Goal: Information Seeking & Learning: Compare options

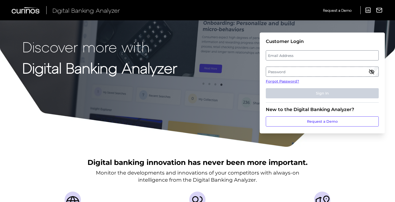
click at [302, 56] on label "Email Address" at bounding box center [322, 55] width 112 height 9
click at [302, 56] on input "email" at bounding box center [322, 55] width 113 height 10
type input "elsa.vanhove@citizensbank.com"
click at [297, 68] on label "Password" at bounding box center [322, 71] width 112 height 9
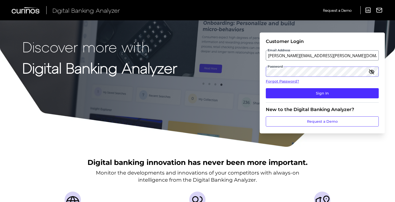
click at [266, 88] on button "Sign In" at bounding box center [322, 93] width 113 height 10
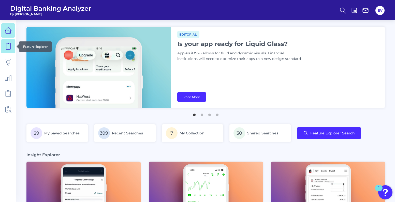
click at [11, 47] on icon at bounding box center [8, 46] width 7 height 7
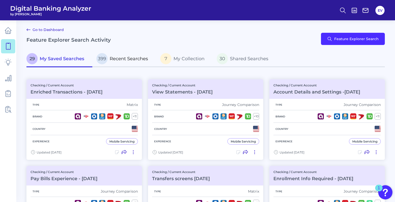
click at [127, 60] on span "Recent Searches" at bounding box center [129, 59] width 38 height 6
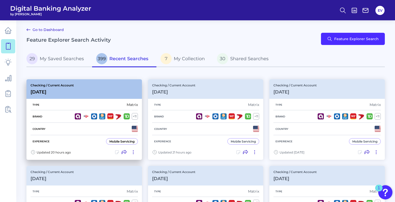
click at [91, 85] on div "Checking / Current Account Sep 17 2025" at bounding box center [83, 89] width 115 height 20
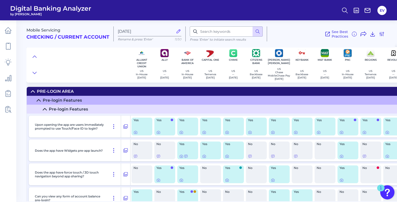
click at [31, 93] on icon at bounding box center [33, 91] width 4 height 4
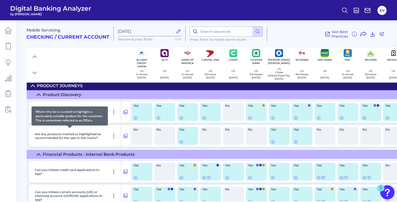
scroll to position [19, 0]
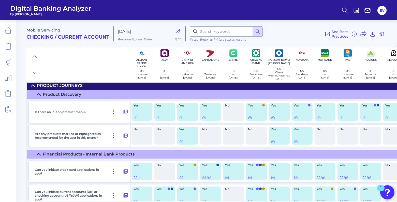
click at [32, 88] on icon at bounding box center [33, 86] width 4 height 4
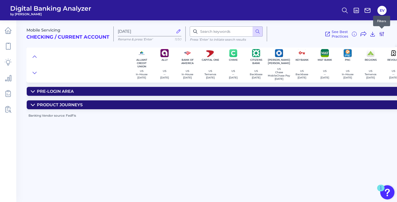
click at [381, 34] on icon at bounding box center [382, 34] width 4 height 4
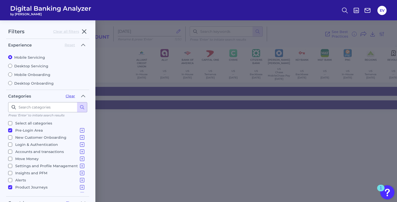
click at [10, 130] on input "Pre-Login Area Pre-login Features" at bounding box center [10, 130] width 4 height 4
checkbox input "false"
click at [11, 187] on input "Product Journeys Product Discovery Financial Products - Internal Bank Products …" at bounding box center [10, 187] width 4 height 4
checkbox input "false"
click at [11, 145] on input "Login & Authentication Login & Authentication" at bounding box center [10, 145] width 4 height 4
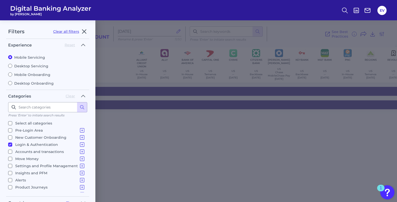
checkbox input "true"
click at [10, 152] on input "Accounts and transactions Home Screen & Navigation Individual Account Overview …" at bounding box center [10, 152] width 4 height 4
checkbox input "true"
click at [10, 146] on input "Login & Authentication Login & Authentication" at bounding box center [10, 145] width 4 height 4
checkbox input "false"
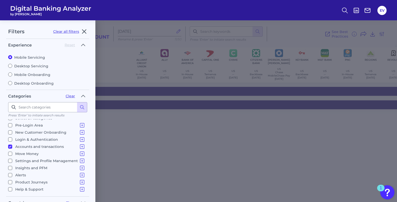
scroll to position [85, 0]
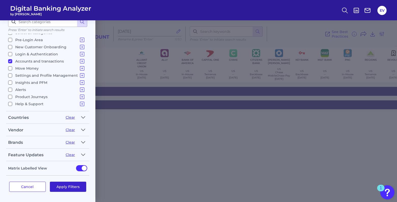
click at [71, 189] on button "Apply Filters" at bounding box center [68, 187] width 37 height 10
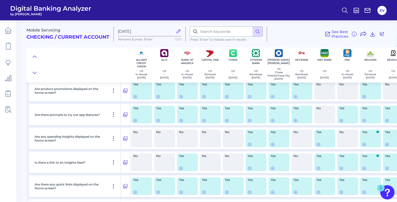
scroll to position [99, 0]
click at [219, 31] on input at bounding box center [226, 31] width 73 height 10
type input "o"
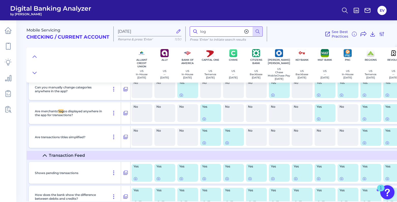
scroll to position [797, 0]
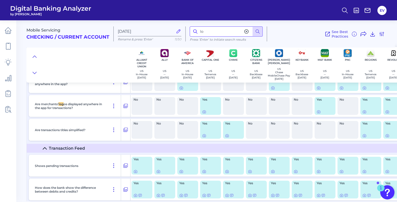
type input "l"
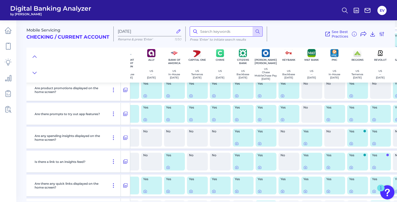
scroll to position [99, 13]
click at [384, 36] on icon at bounding box center [382, 34] width 6 height 6
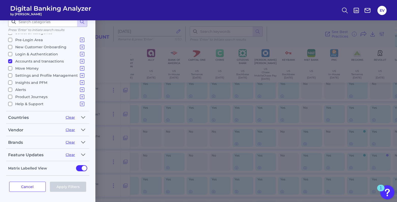
scroll to position [0, 0]
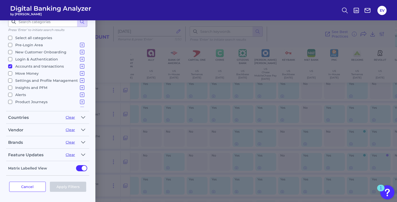
click at [10, 58] on input "Login & Authentication Login & Authentication" at bounding box center [10, 59] width 4 height 4
checkbox input "true"
click at [80, 60] on icon at bounding box center [82, 59] width 6 height 6
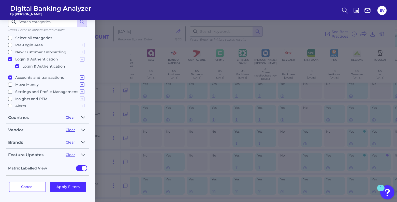
click at [80, 60] on icon at bounding box center [82, 59] width 6 height 6
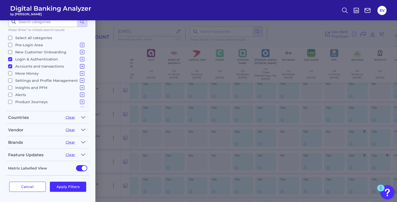
click at [81, 66] on icon at bounding box center [82, 66] width 6 height 6
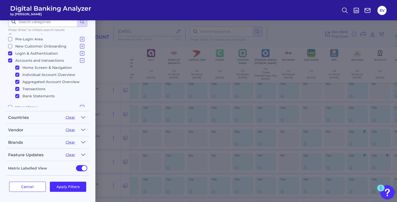
scroll to position [5, 0]
click at [19, 93] on li "Bank Statements" at bounding box center [50, 96] width 70 height 7
click at [12, 63] on input "Accounts and transactions Home Screen & Navigation Individual Account Overview …" at bounding box center [10, 61] width 4 height 4
checkbox input "false"
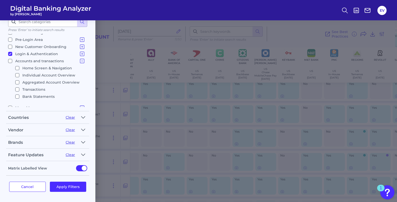
checkbox input "false"
click at [17, 68] on input "Home Screen & Navigation" at bounding box center [17, 68] width 4 height 4
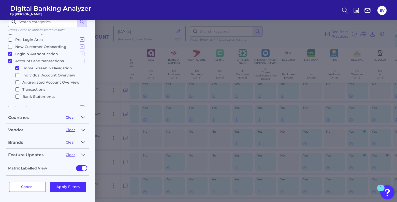
checkbox input "true"
click at [67, 187] on button "Apply Filters" at bounding box center [68, 187] width 37 height 10
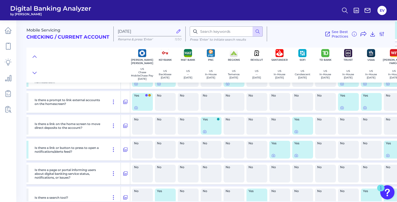
scroll to position [520, 137]
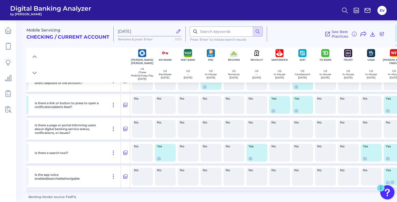
click at [217, 110] on div "No" at bounding box center [211, 105] width 21 height 18
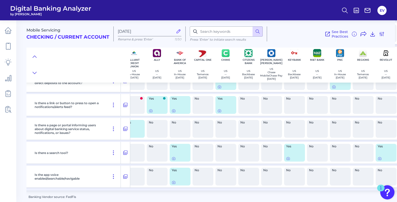
scroll to position [520, 0]
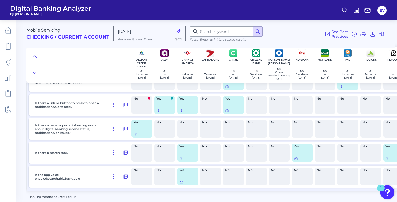
click at [249, 125] on div "No" at bounding box center [256, 129] width 21 height 18
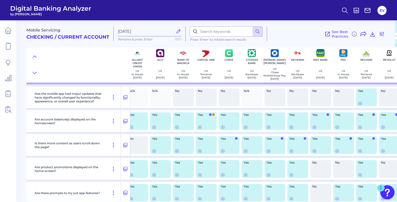
scroll to position [237, 4]
click at [126, 120] on div at bounding box center [125, 117] width 5 height 5
click at [125, 123] on icon at bounding box center [125, 121] width 4 height 4
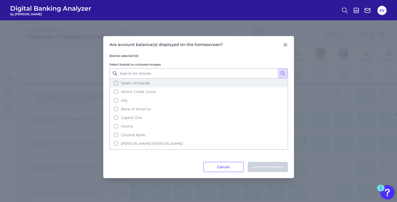
click at [116, 83] on button "Select all brands" at bounding box center [198, 83] width 177 height 9
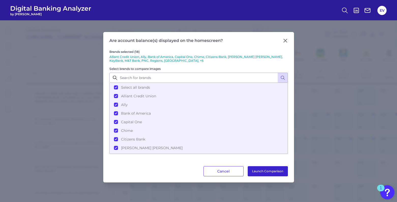
click at [256, 170] on button "Launch Comparison" at bounding box center [268, 171] width 40 height 10
